Goal: Information Seeking & Learning: Learn about a topic

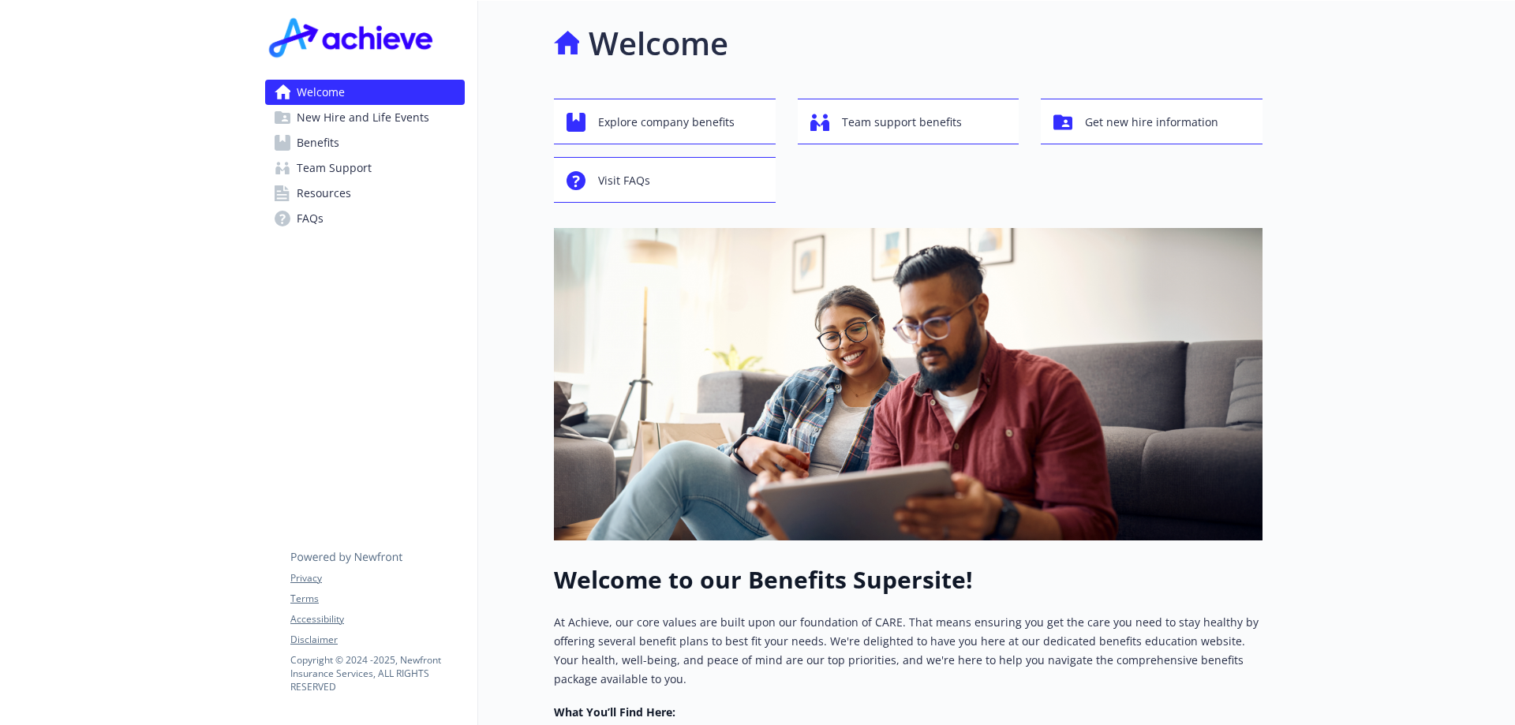
click at [317, 140] on span "Benefits" at bounding box center [318, 142] width 43 height 25
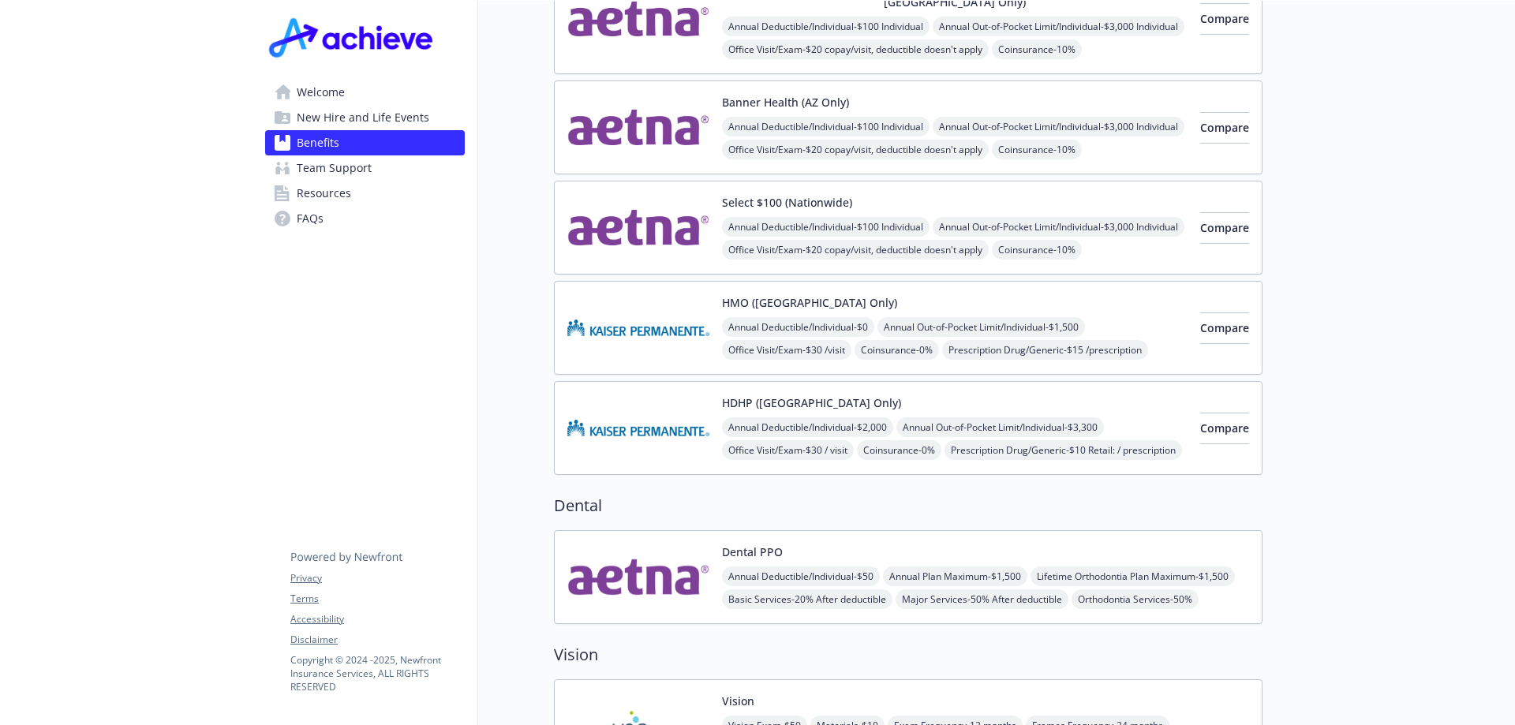
scroll to position [333, 0]
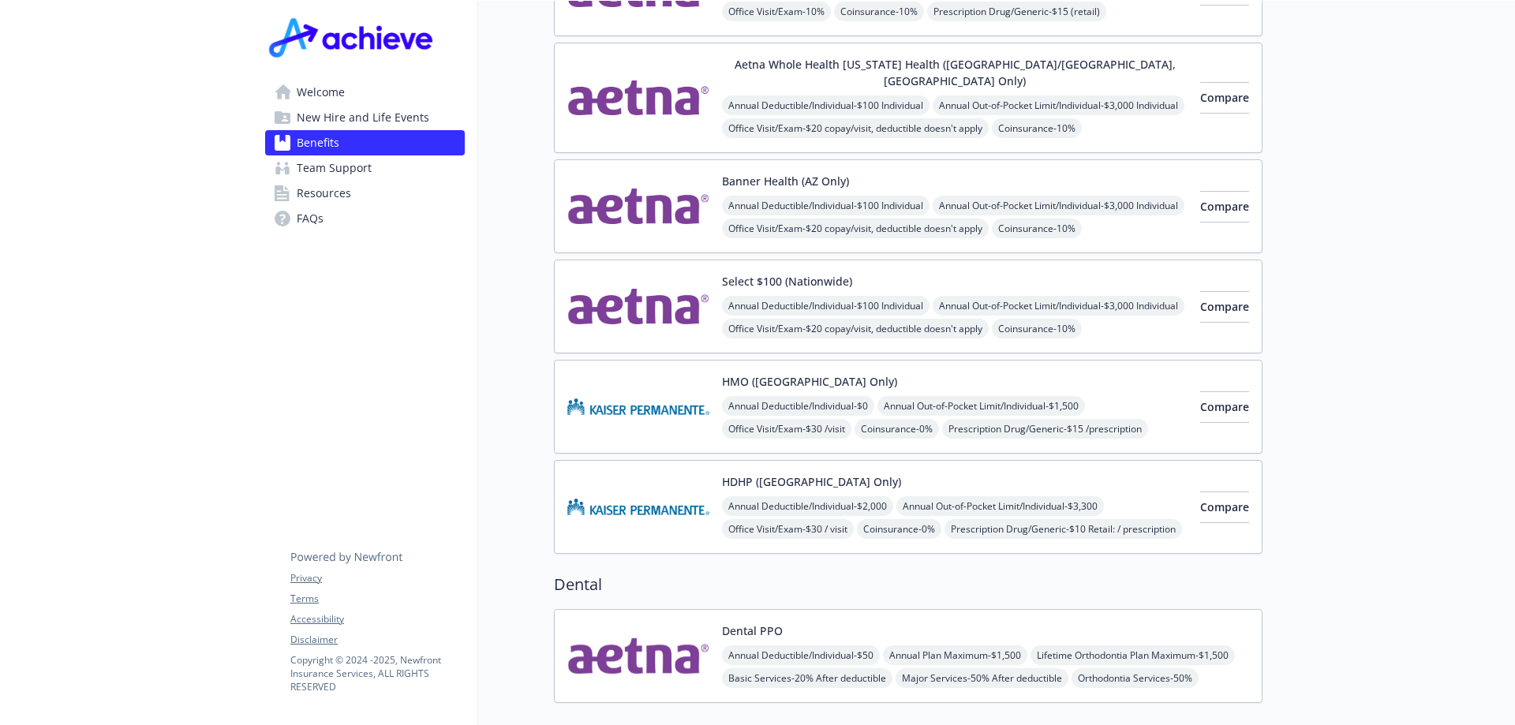
click at [762, 173] on button "Banner Health (AZ Only)" at bounding box center [785, 181] width 127 height 17
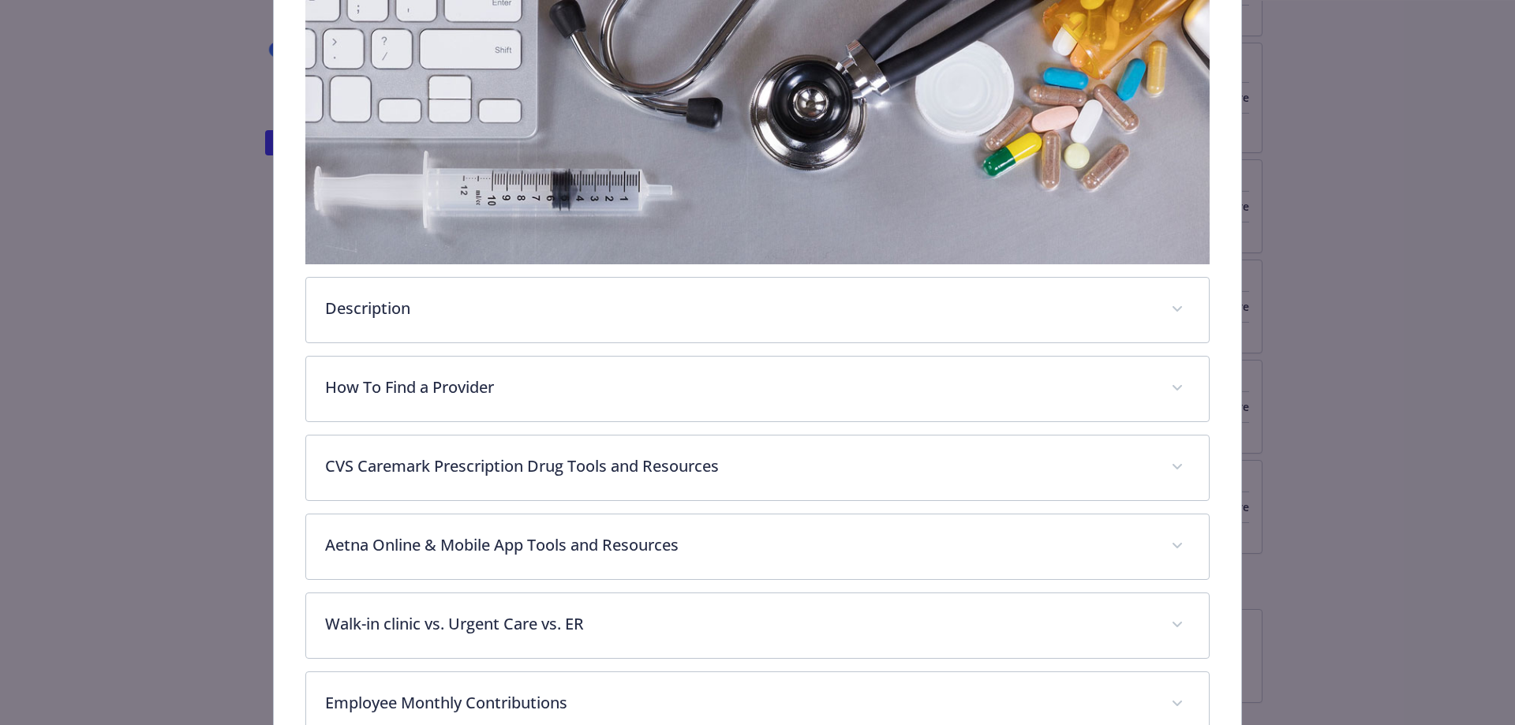
scroll to position [363, 0]
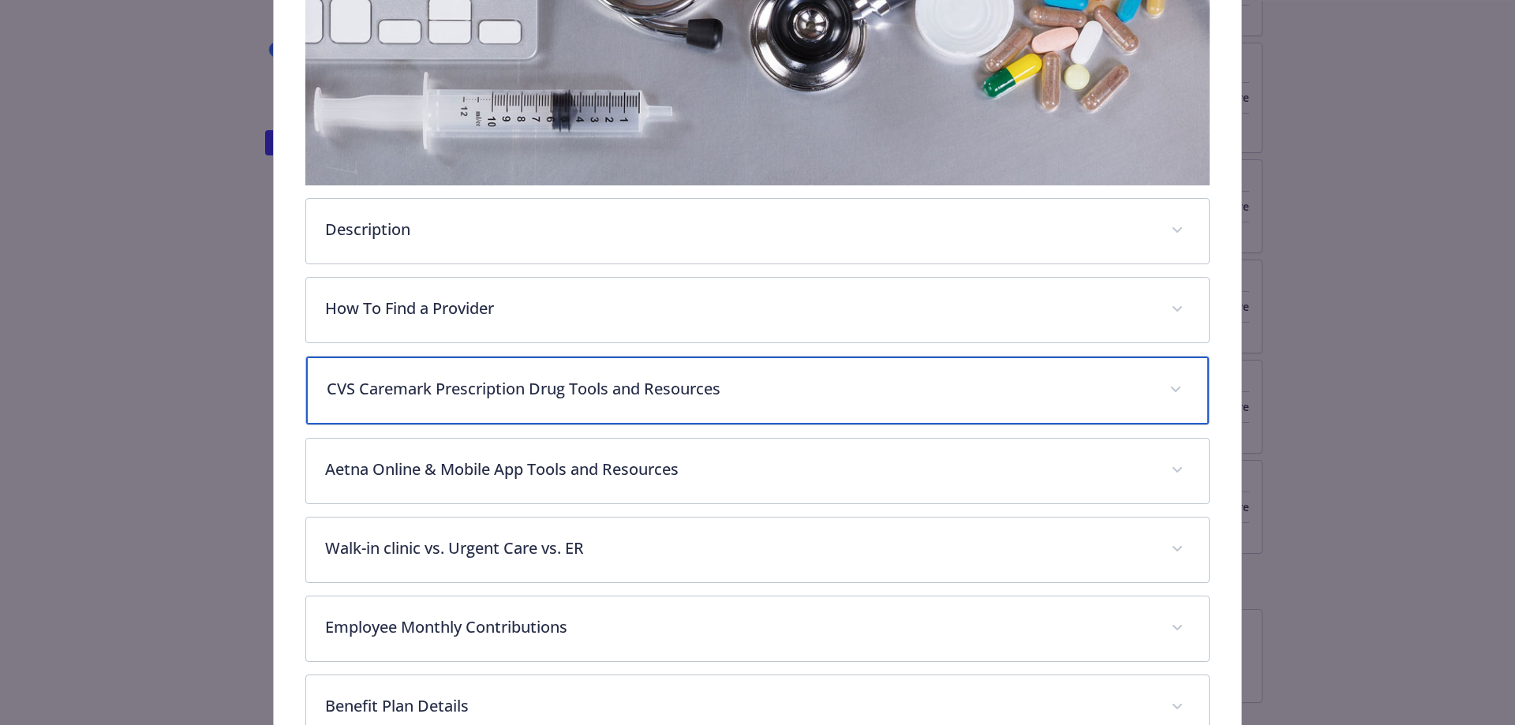
click at [507, 387] on p "CVS Caremark Prescription Drug Tools and Resources" at bounding box center [739, 389] width 825 height 24
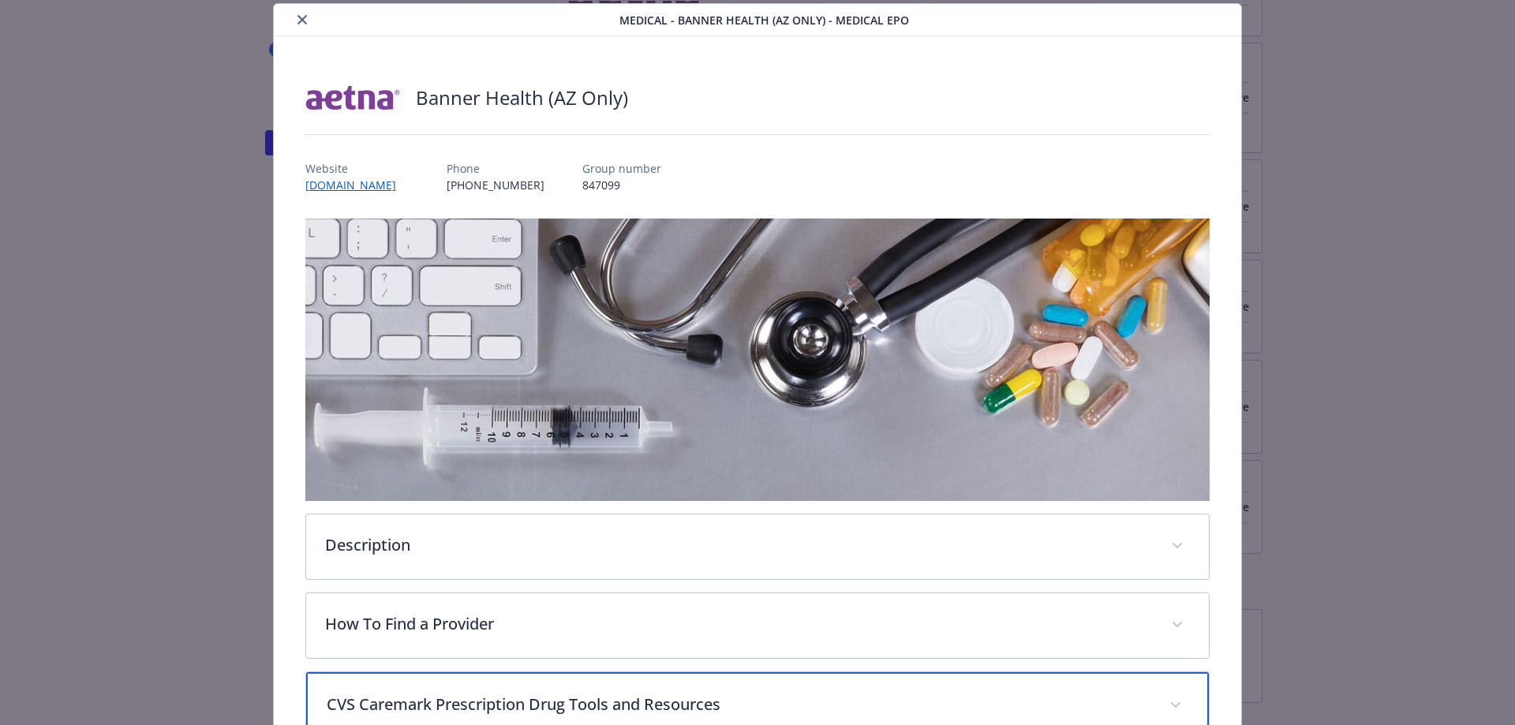
scroll to position [0, 0]
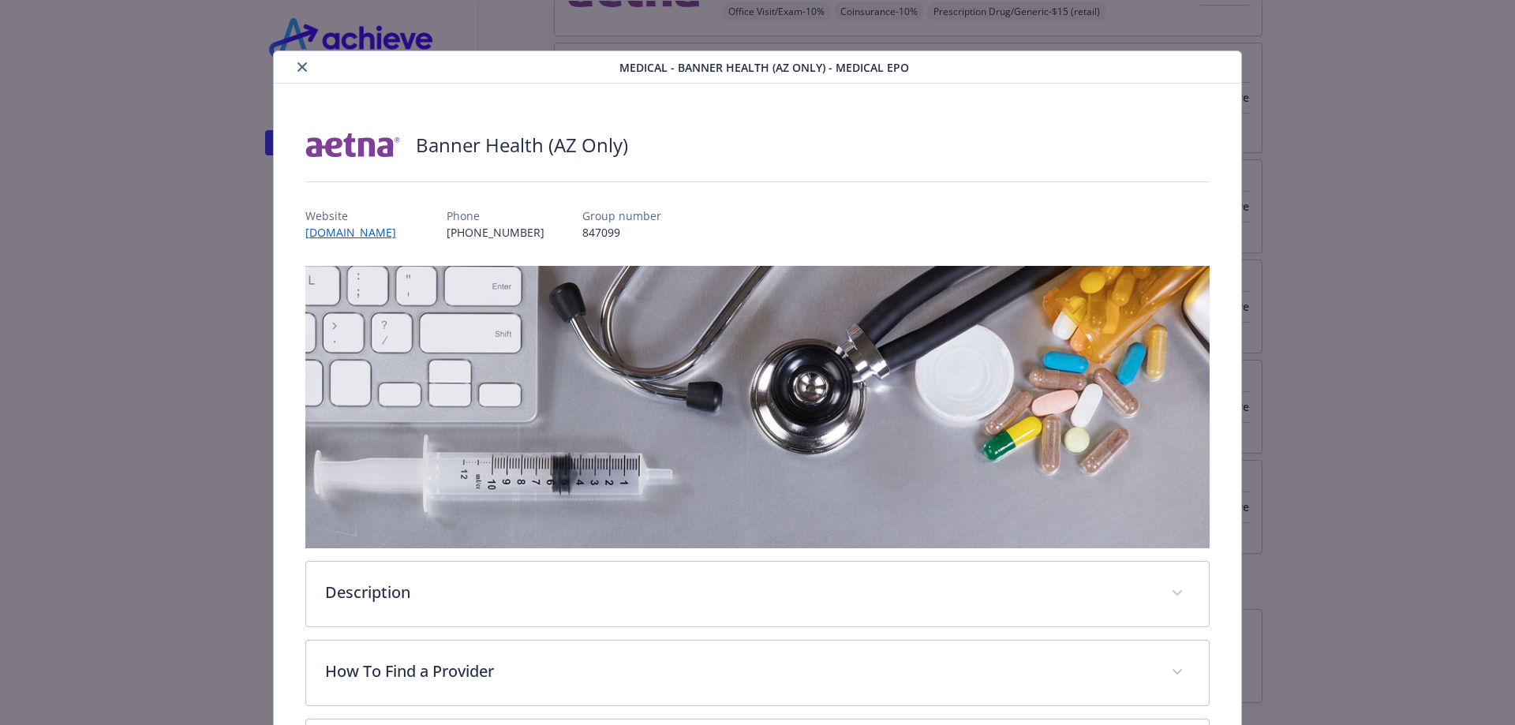
click at [297, 72] on button "close" at bounding box center [302, 67] width 19 height 19
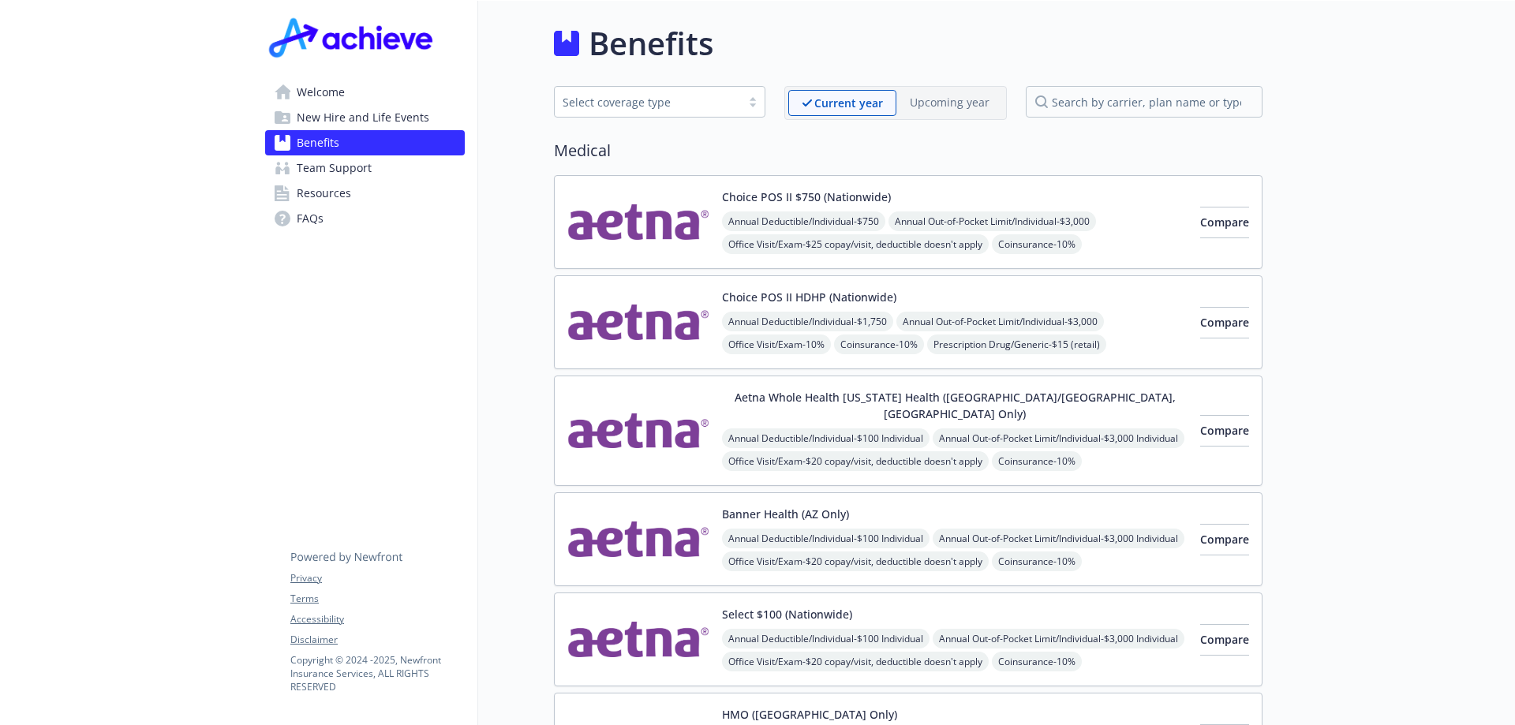
click at [339, 194] on span "Resources" at bounding box center [324, 193] width 54 height 25
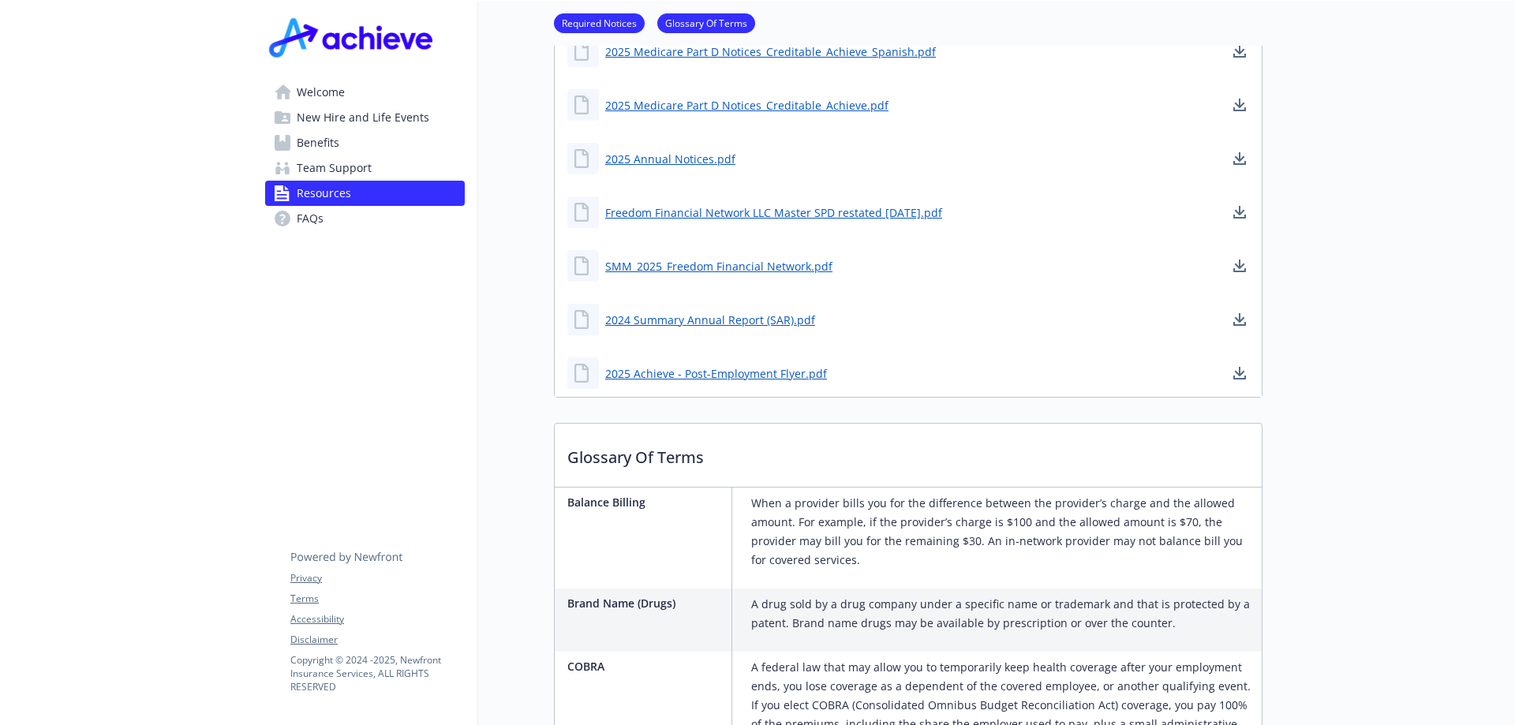
scroll to position [473, 0]
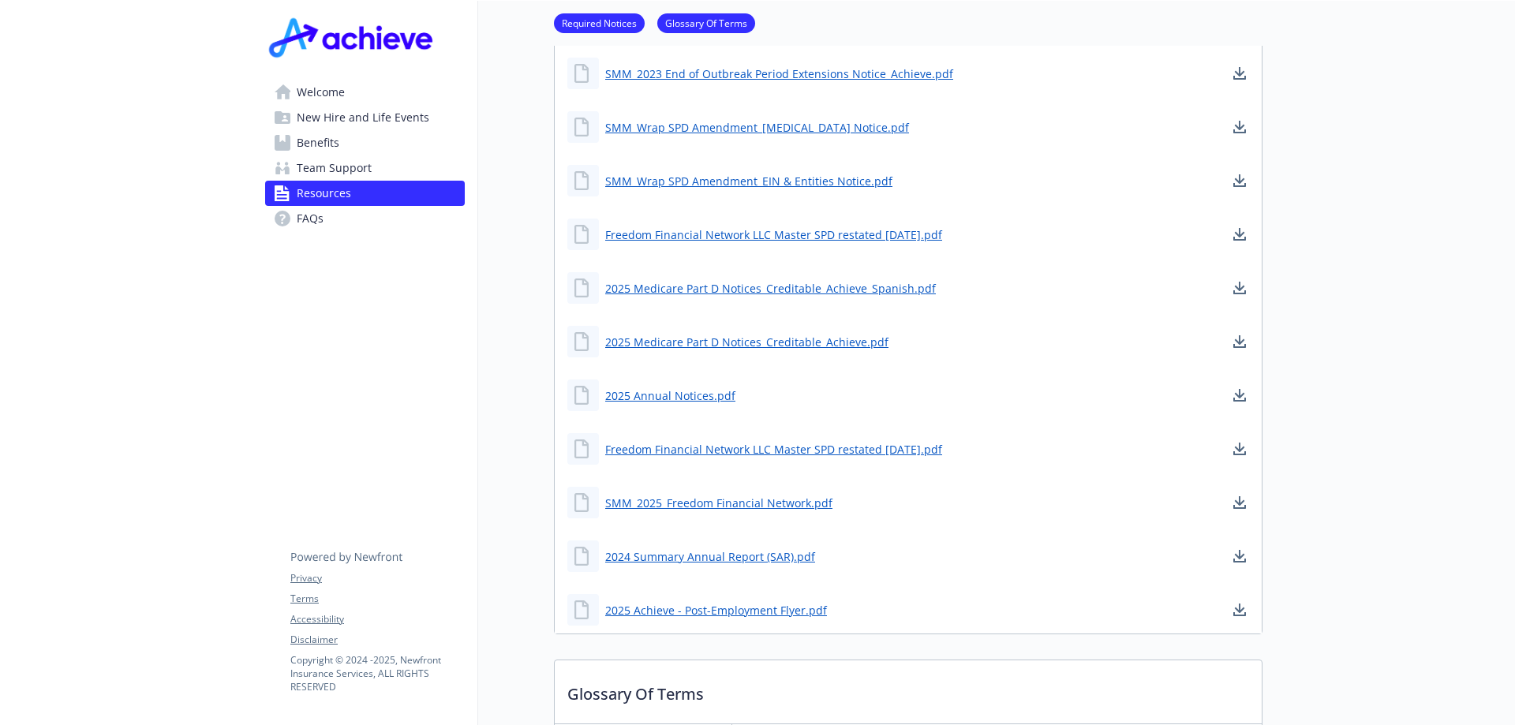
click at [312, 137] on span "Benefits" at bounding box center [318, 142] width 43 height 25
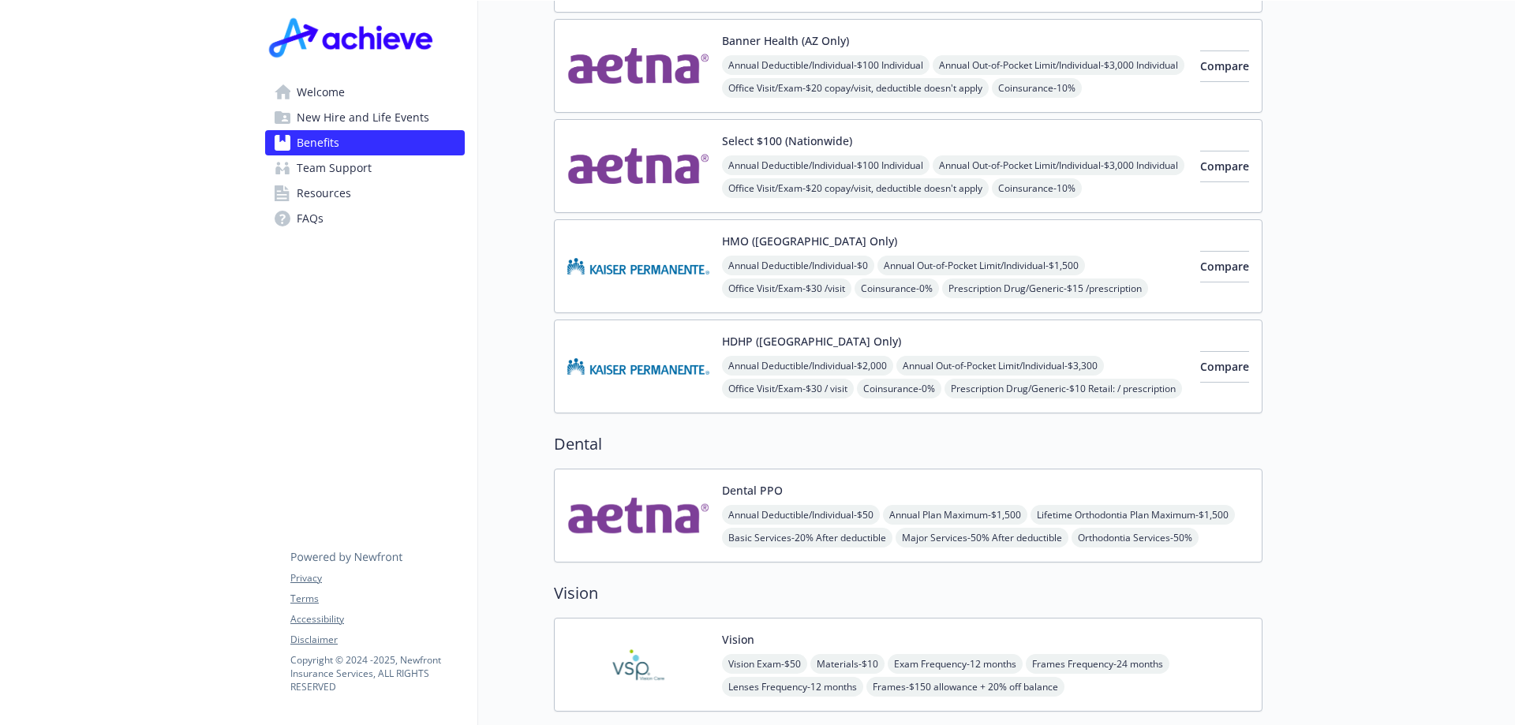
click at [327, 207] on link "FAQs" at bounding box center [365, 218] width 200 height 25
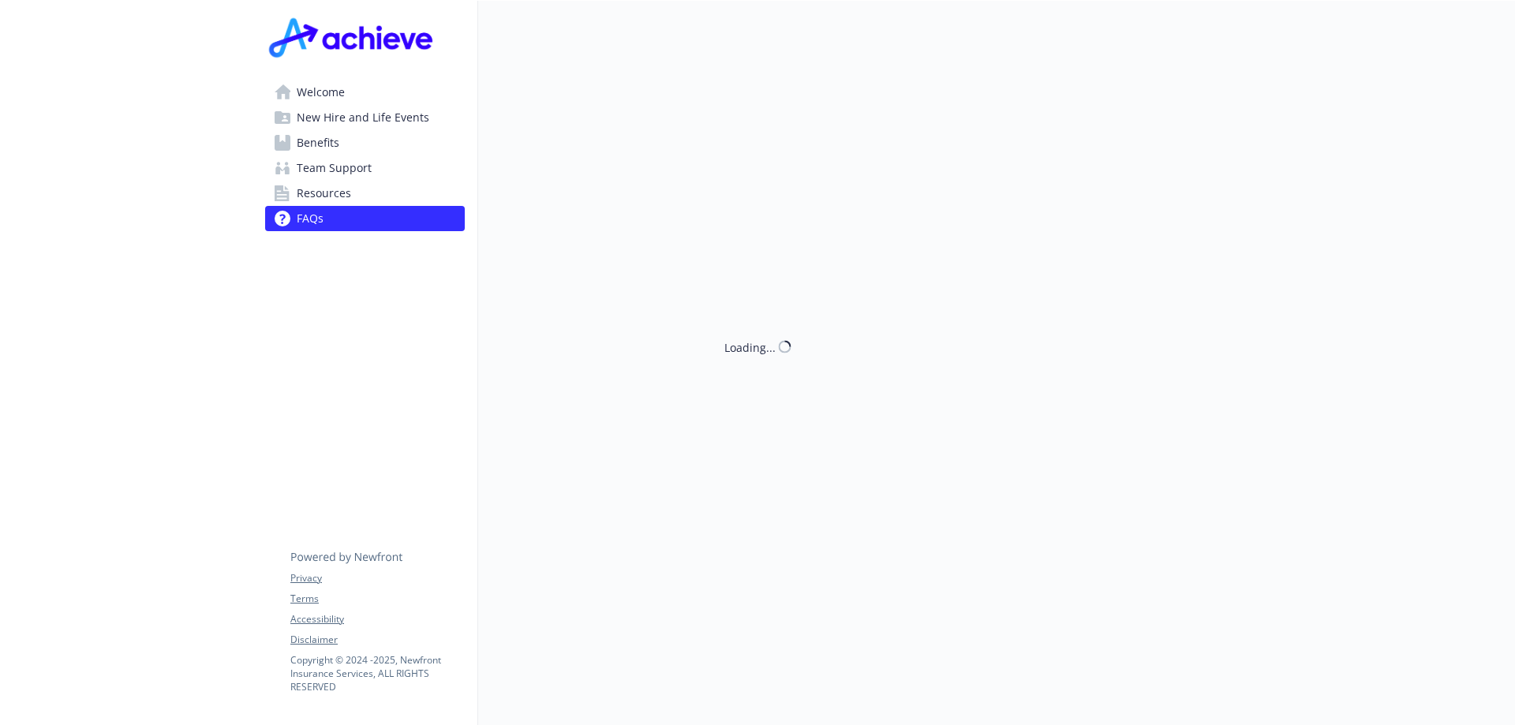
scroll to position [473, 0]
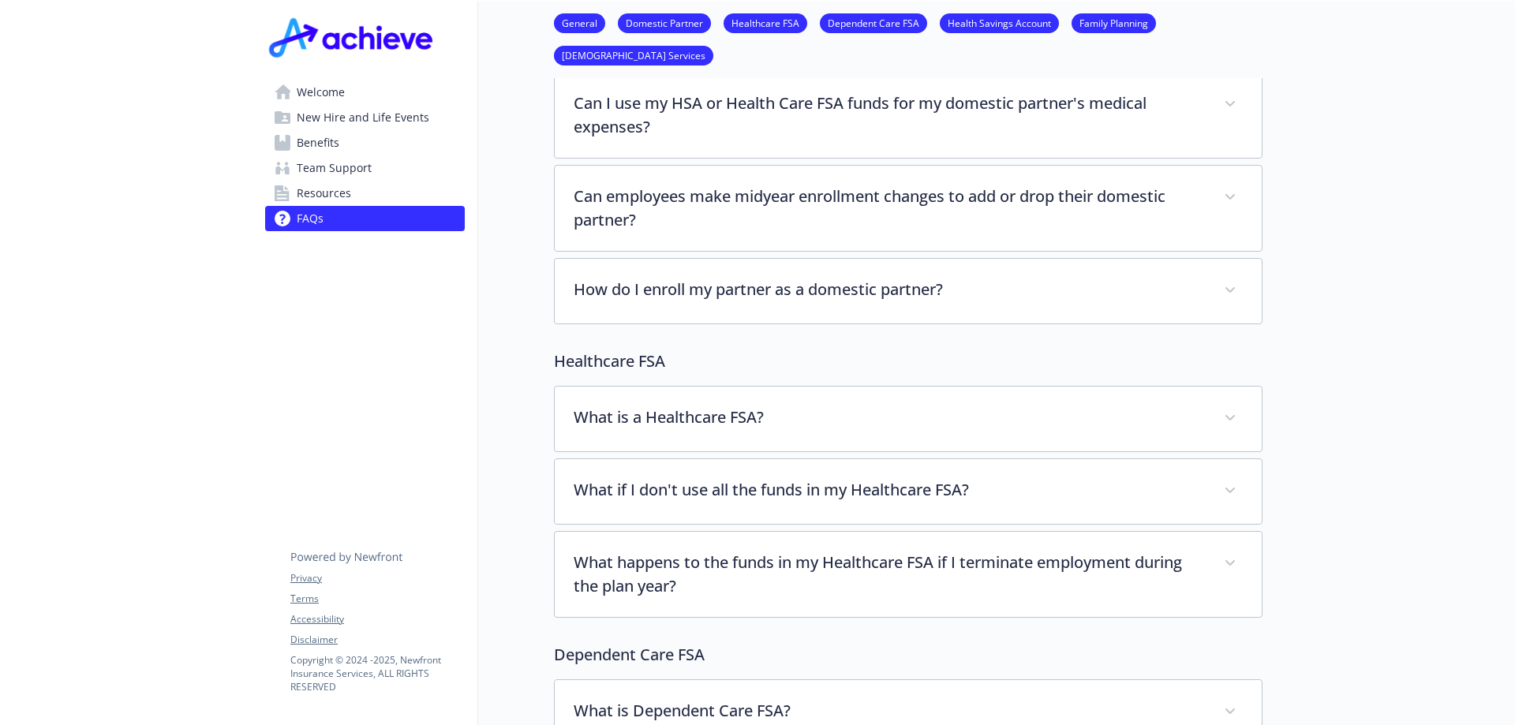
click at [323, 190] on span "Resources" at bounding box center [324, 193] width 54 height 25
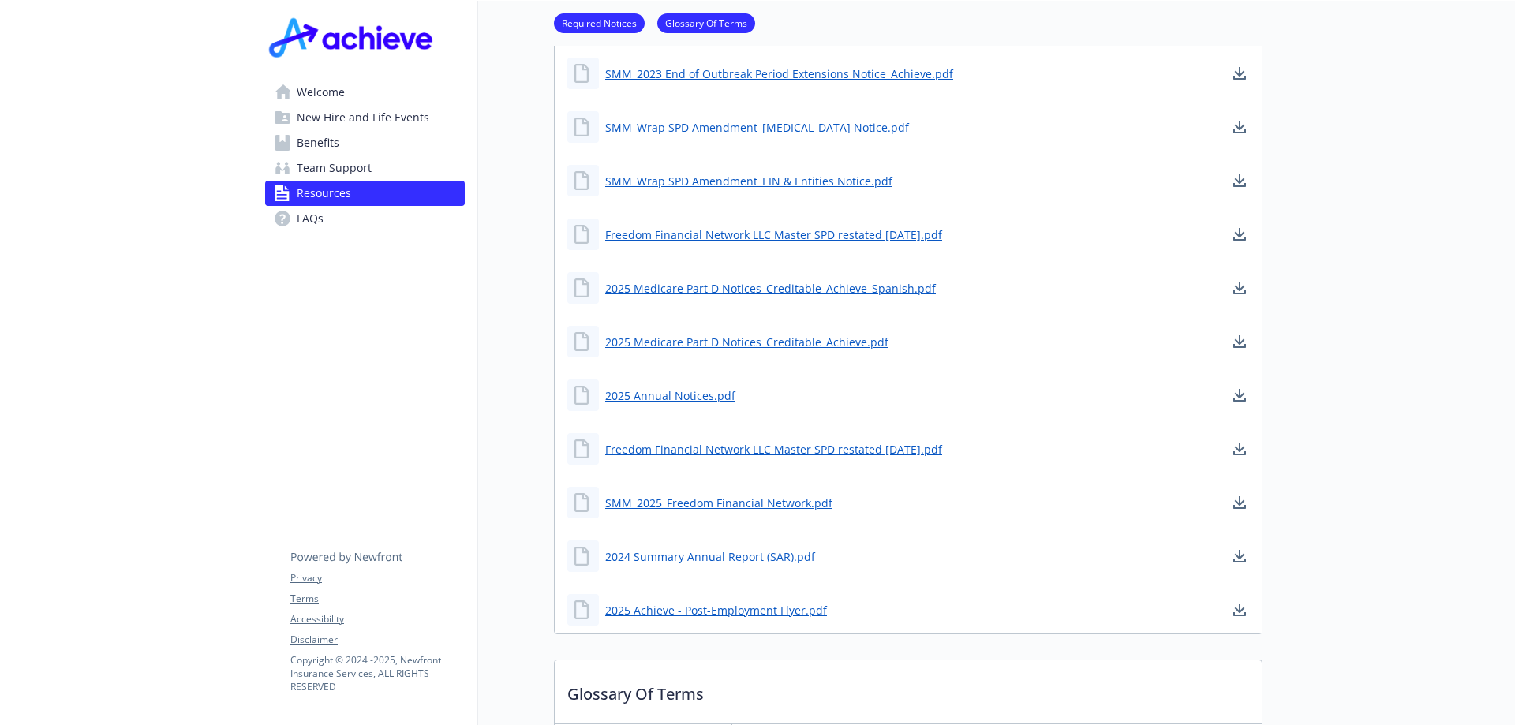
click at [316, 142] on span "Benefits" at bounding box center [318, 142] width 43 height 25
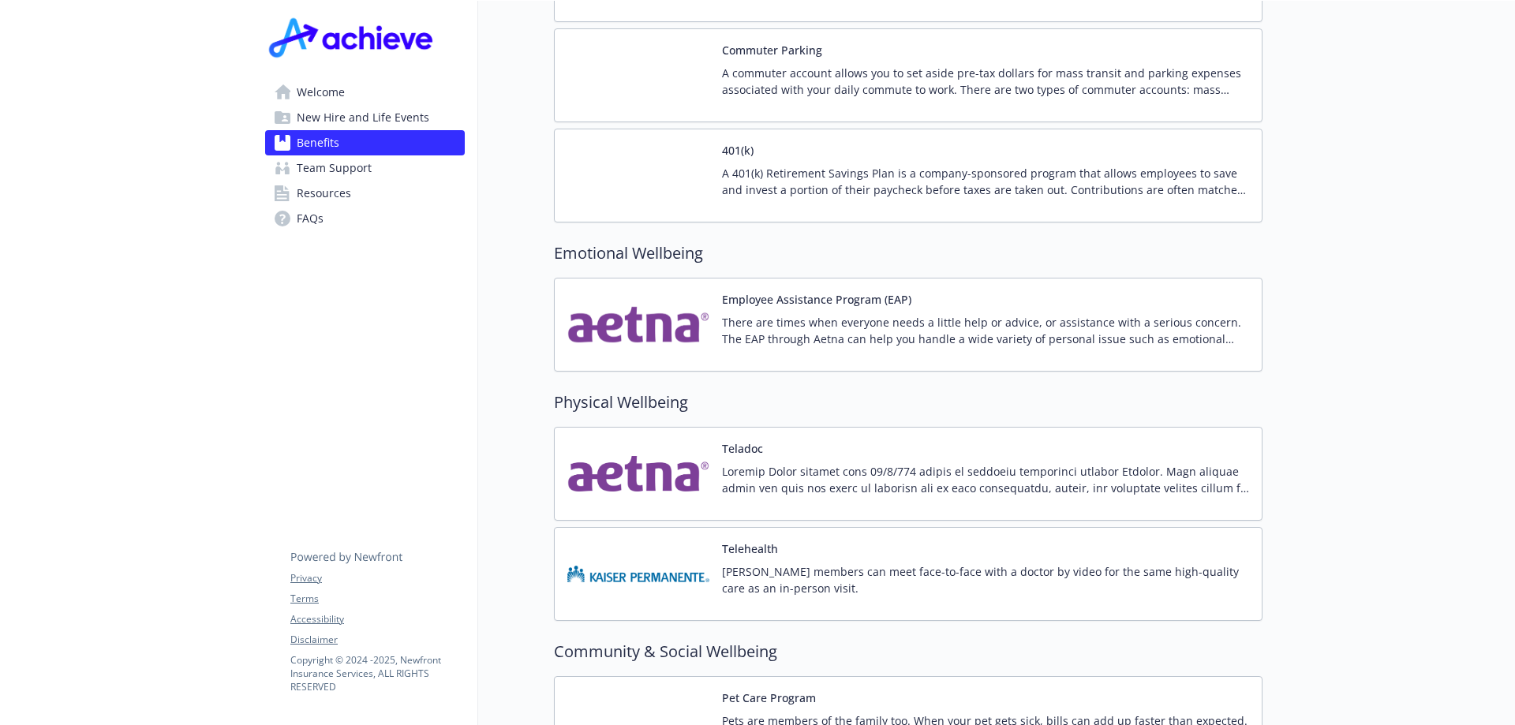
scroll to position [2999, 0]
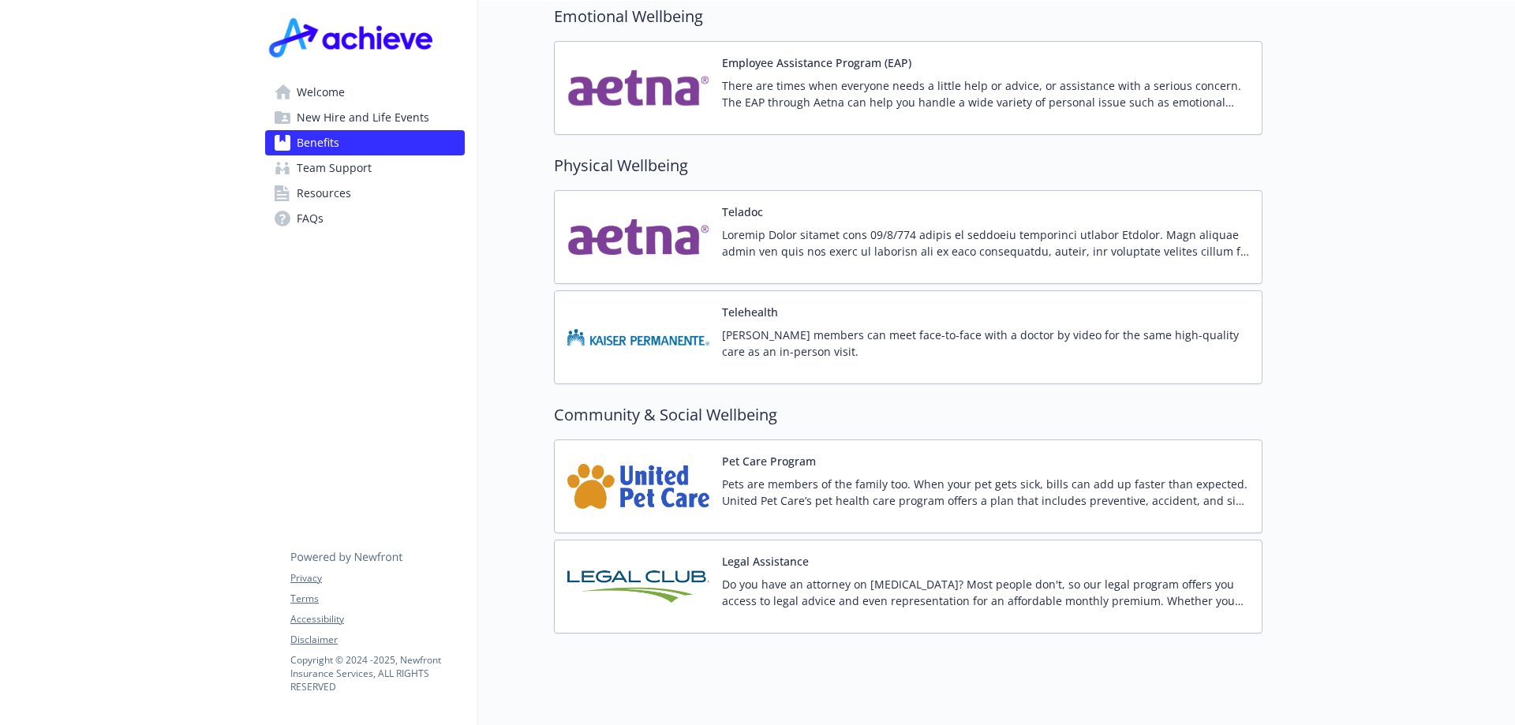
click at [638, 481] on img at bounding box center [638, 486] width 142 height 67
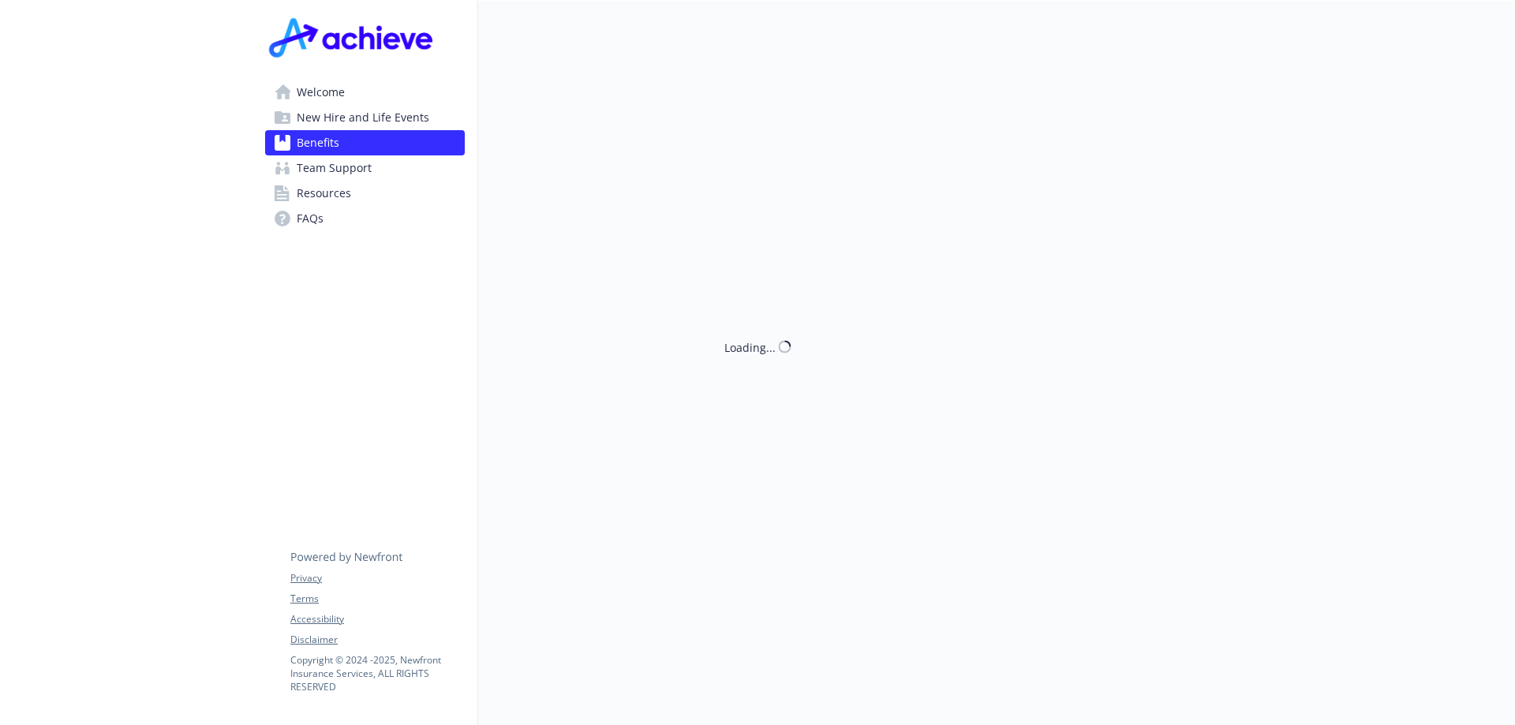
scroll to position [2999, 0]
